Goal: Task Accomplishment & Management: Complete application form

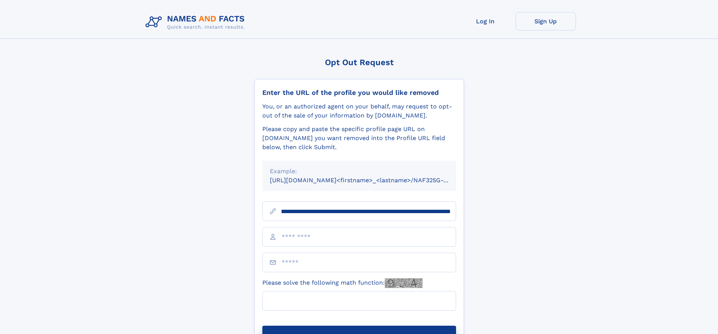
scroll to position [0, 77]
type input "**********"
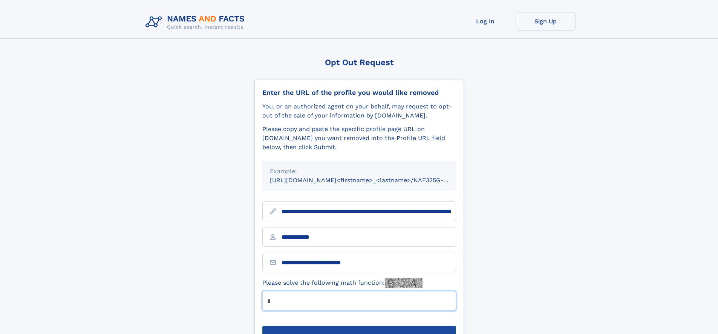
type input "*"
click at [359, 326] on button "Submit Opt Out Request" at bounding box center [359, 338] width 194 height 24
